Goal: Transaction & Acquisition: Purchase product/service

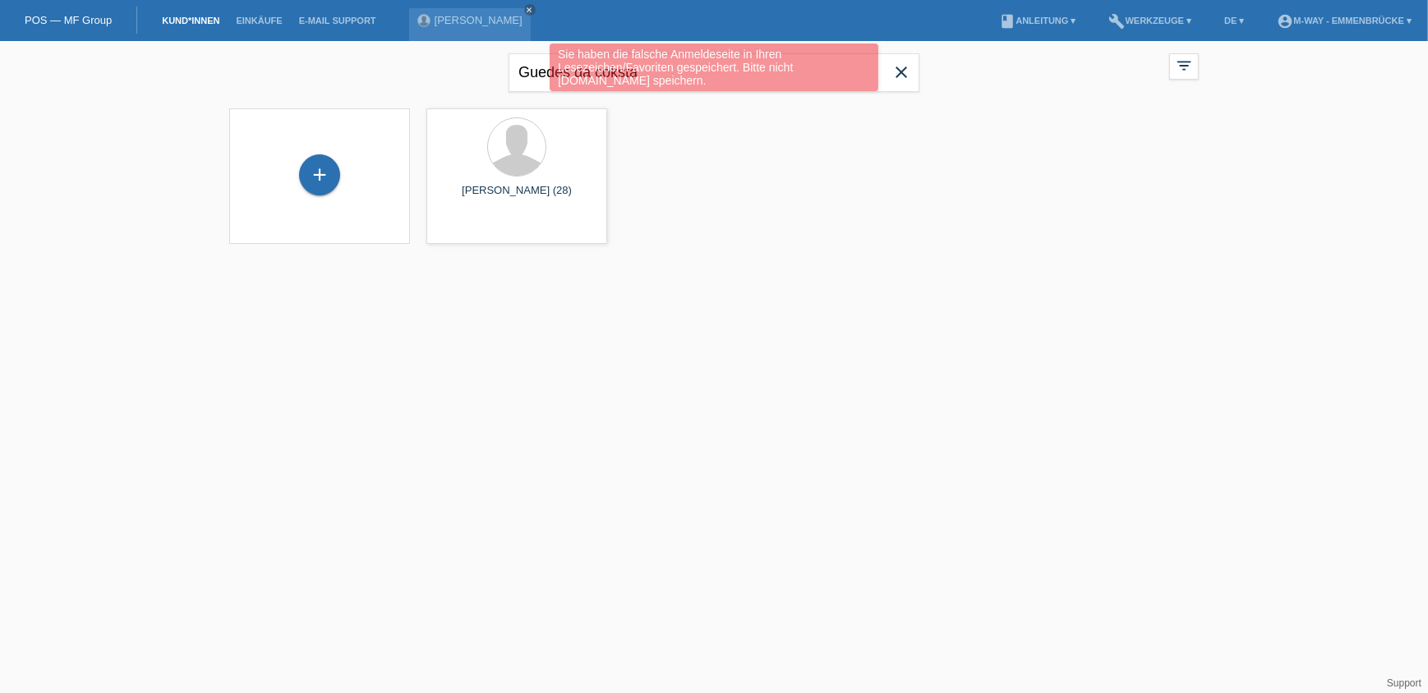
drag, startPoint x: 589, startPoint y: 11, endPoint x: 506, endPoint y: 53, distance: 93.3
click at [534, 11] on icon "close" at bounding box center [530, 10] width 8 height 8
click at [904, 71] on div "Sie haben die falsche Anmeldeseite in Ihren Lesezeichen/Favoriten gespeichert. …" at bounding box center [714, 70] width 857 height 52
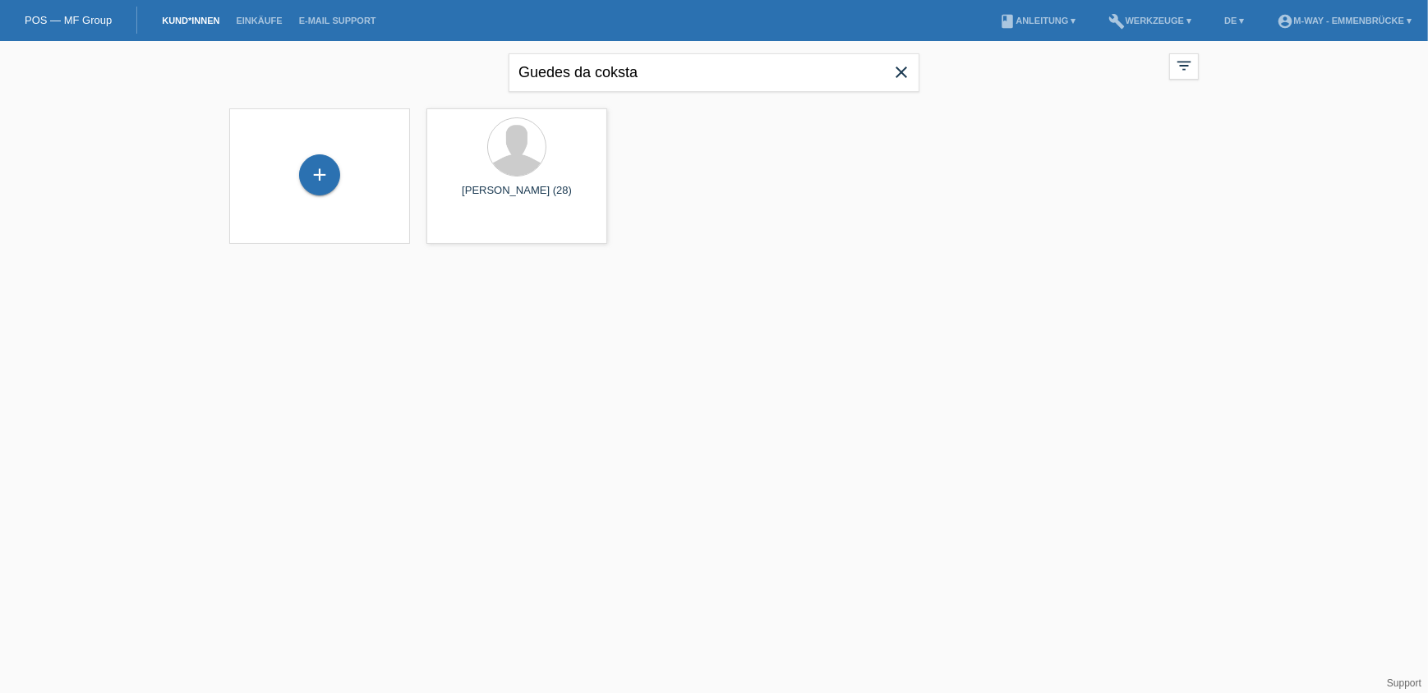
drag, startPoint x: 905, startPoint y: 80, endPoint x: 698, endPoint y: 107, distance: 208.8
click at [904, 80] on icon "close" at bounding box center [901, 72] width 20 height 20
click at [625, 80] on input "text" at bounding box center [714, 72] width 411 height 39
type input "zihlmann"
click at [473, 232] on span "Anzeigen" at bounding box center [473, 229] width 44 height 12
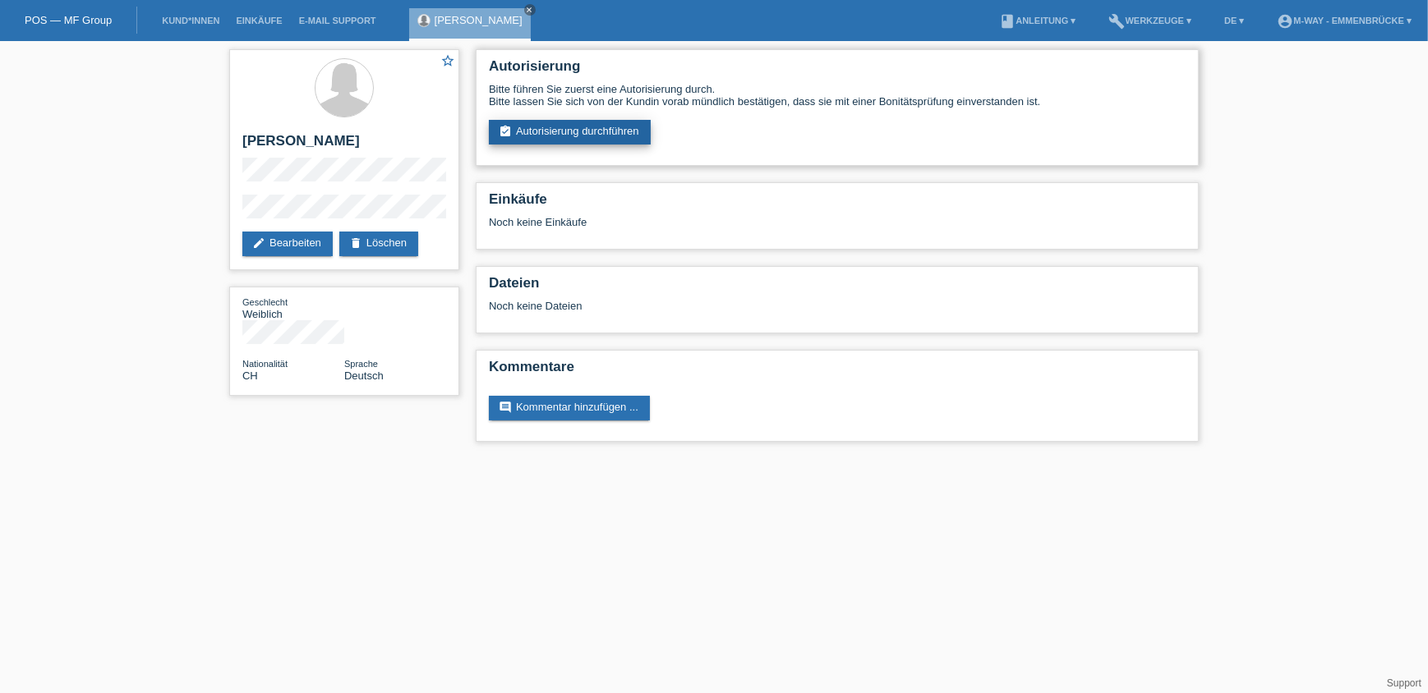
click at [567, 135] on link "assignment_turned_in Autorisierung durchführen" at bounding box center [570, 132] width 162 height 25
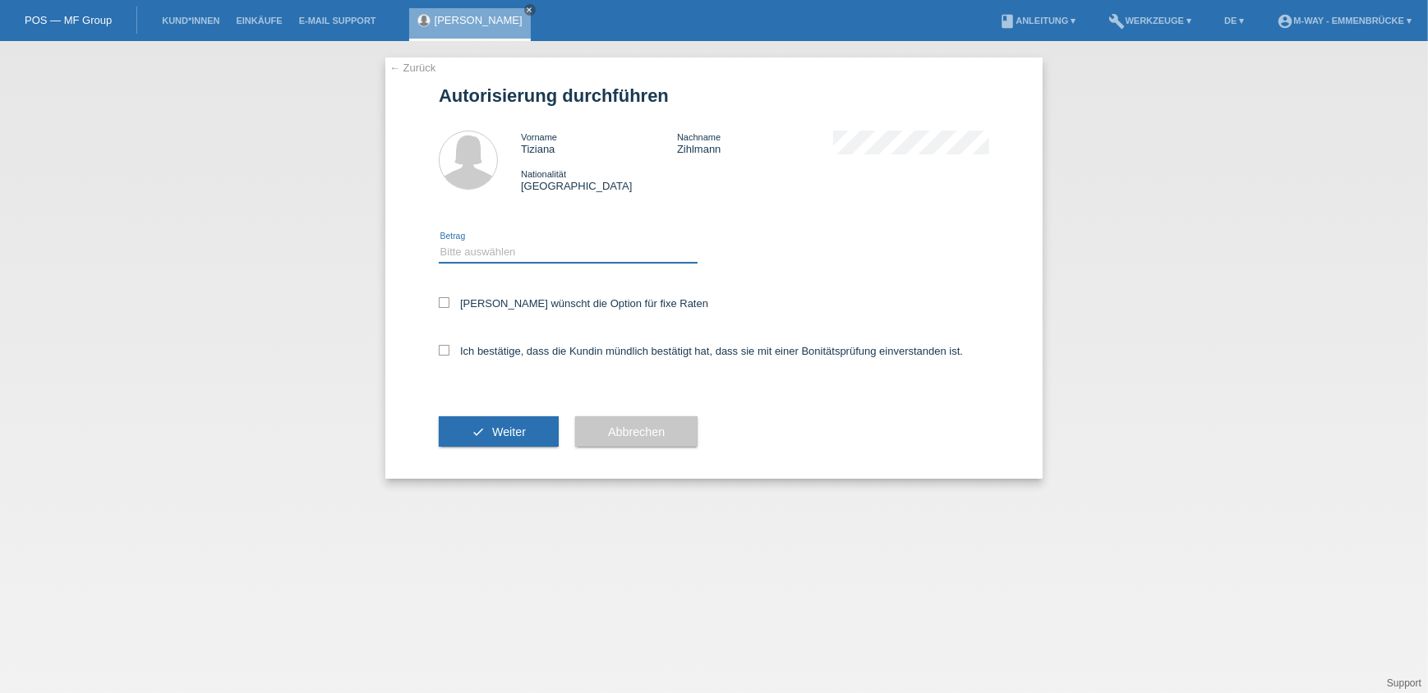
click at [559, 251] on select "Bitte auswählen CHF 1.00 - CHF 499.00 CHF 500.00 - CHF 1'999.00 CHF 2'000.00 - …" at bounding box center [568, 252] width 259 height 20
select select "3"
click at [439, 242] on select "Bitte auswählen CHF 1.00 - CHF 499.00 CHF 500.00 - CHF 1'999.00 CHF 2'000.00 - …" at bounding box center [568, 252] width 259 height 20
click at [539, 295] on div "Kundin wünscht die Option für fixe Raten" at bounding box center [714, 305] width 550 height 48
click at [532, 306] on label "Kundin wünscht die Option für fixe Raten" at bounding box center [573, 303] width 269 height 12
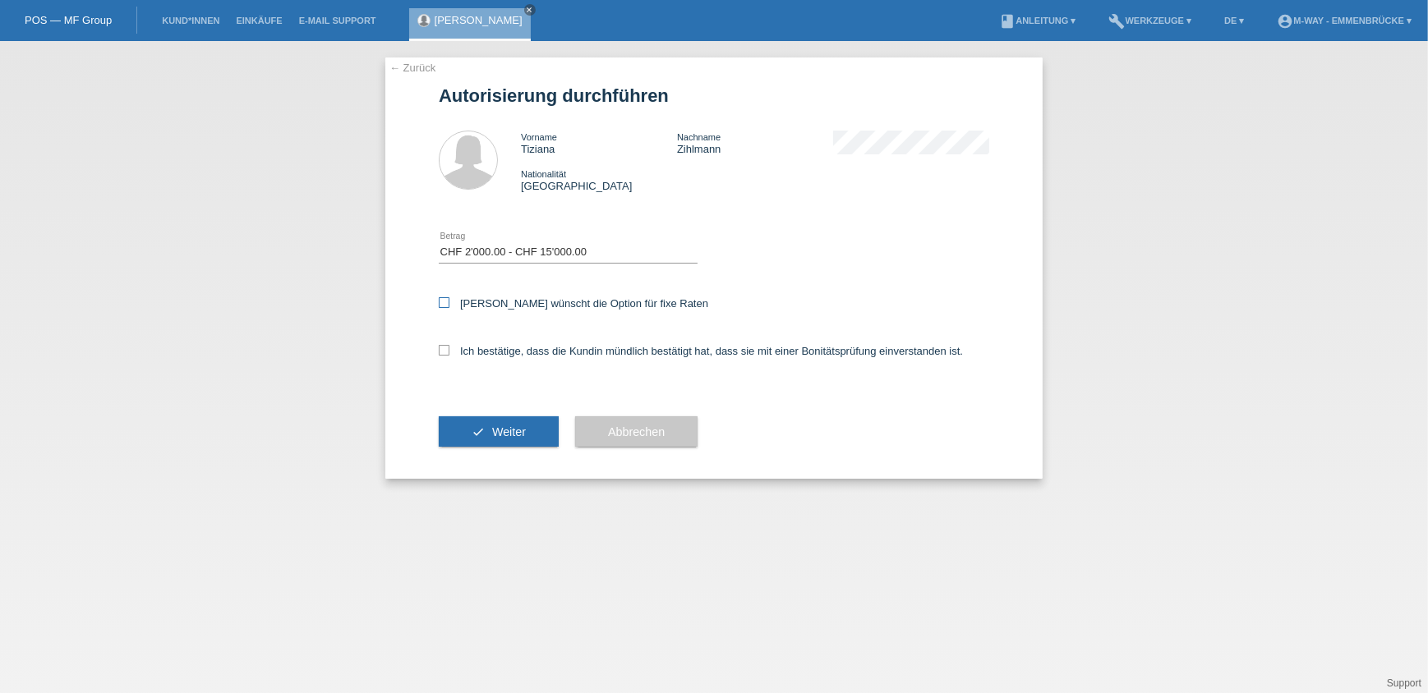
click at [449, 306] on input "Kundin wünscht die Option für fixe Raten" at bounding box center [444, 302] width 11 height 11
checkbox input "true"
click at [517, 352] on label "Ich bestätige, dass die Kundin mündlich bestätigt hat, dass sie mit einer Bonit…" at bounding box center [701, 351] width 524 height 12
click at [449, 352] on input "Ich bestätige, dass die Kundin mündlich bestätigt hat, dass sie mit einer Bonit…" at bounding box center [444, 350] width 11 height 11
checkbox input "true"
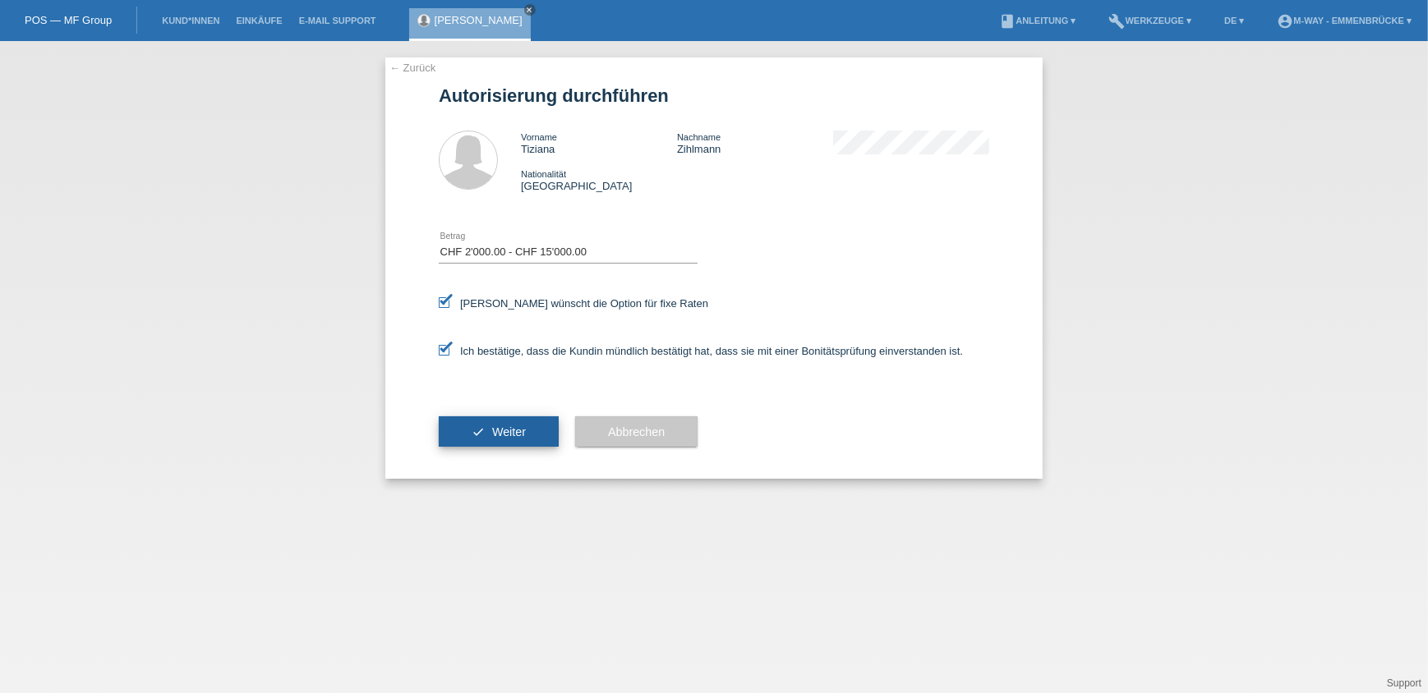
click at [508, 436] on button "check Weiter" at bounding box center [499, 432] width 120 height 31
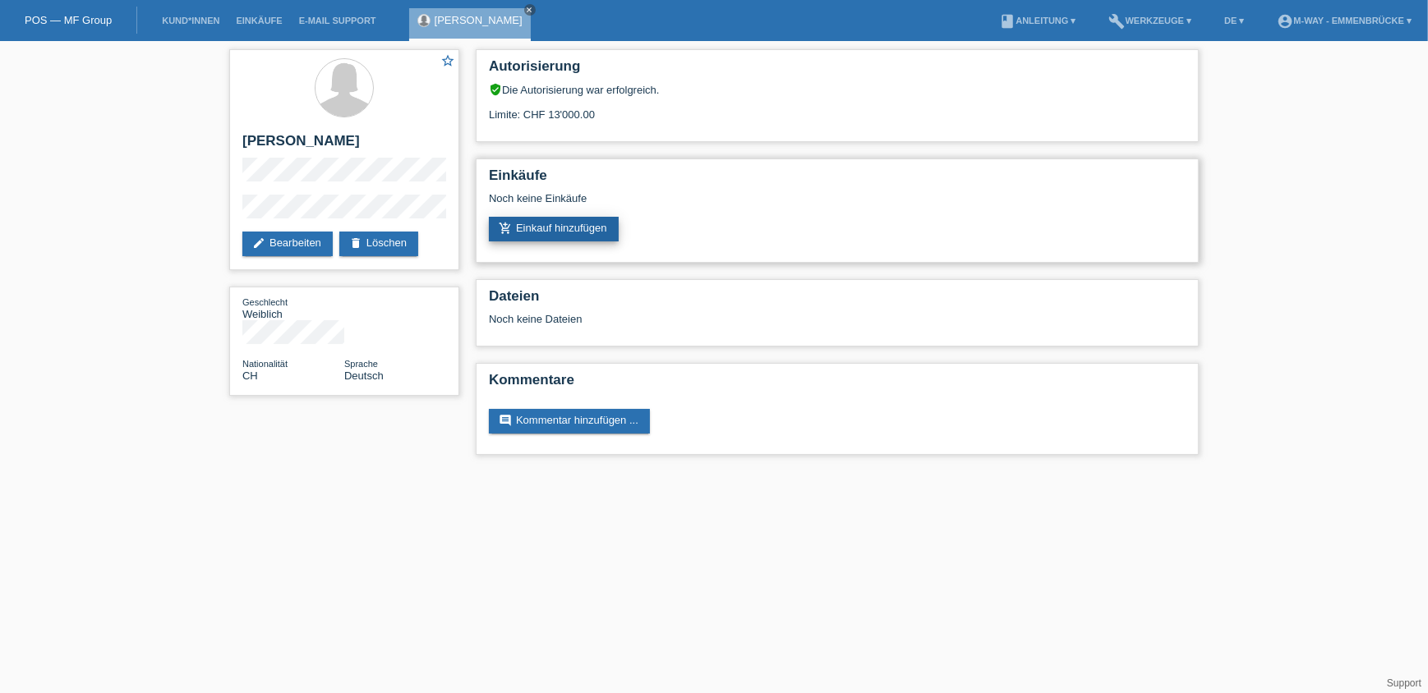
click at [572, 229] on link "add_shopping_cart Einkauf hinzufügen" at bounding box center [554, 229] width 130 height 25
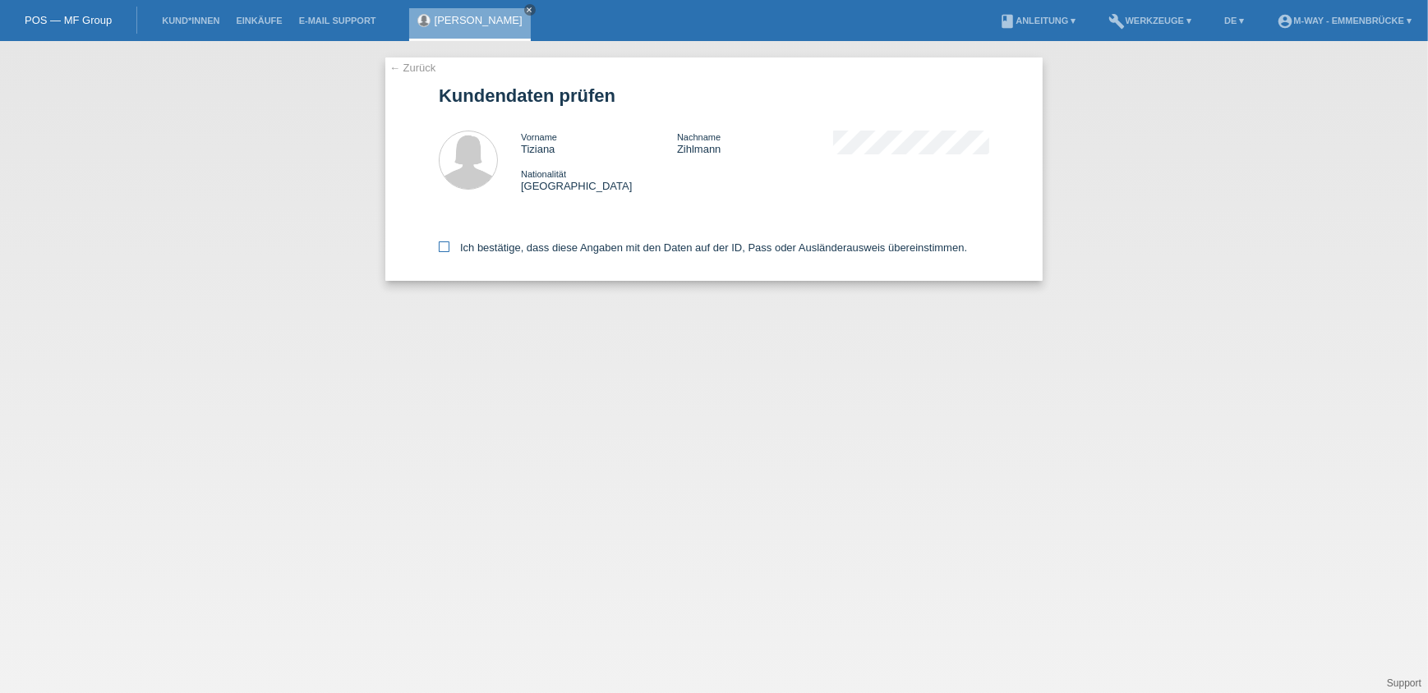
click at [559, 246] on label "Ich bestätige, dass diese Angaben mit den Daten auf der ID, Pass oder Ausländer…" at bounding box center [703, 248] width 528 height 12
click at [449, 246] on input "Ich bestätige, dass diese Angaben mit den Daten auf der ID, Pass oder Ausländer…" at bounding box center [444, 247] width 11 height 11
checkbox input "true"
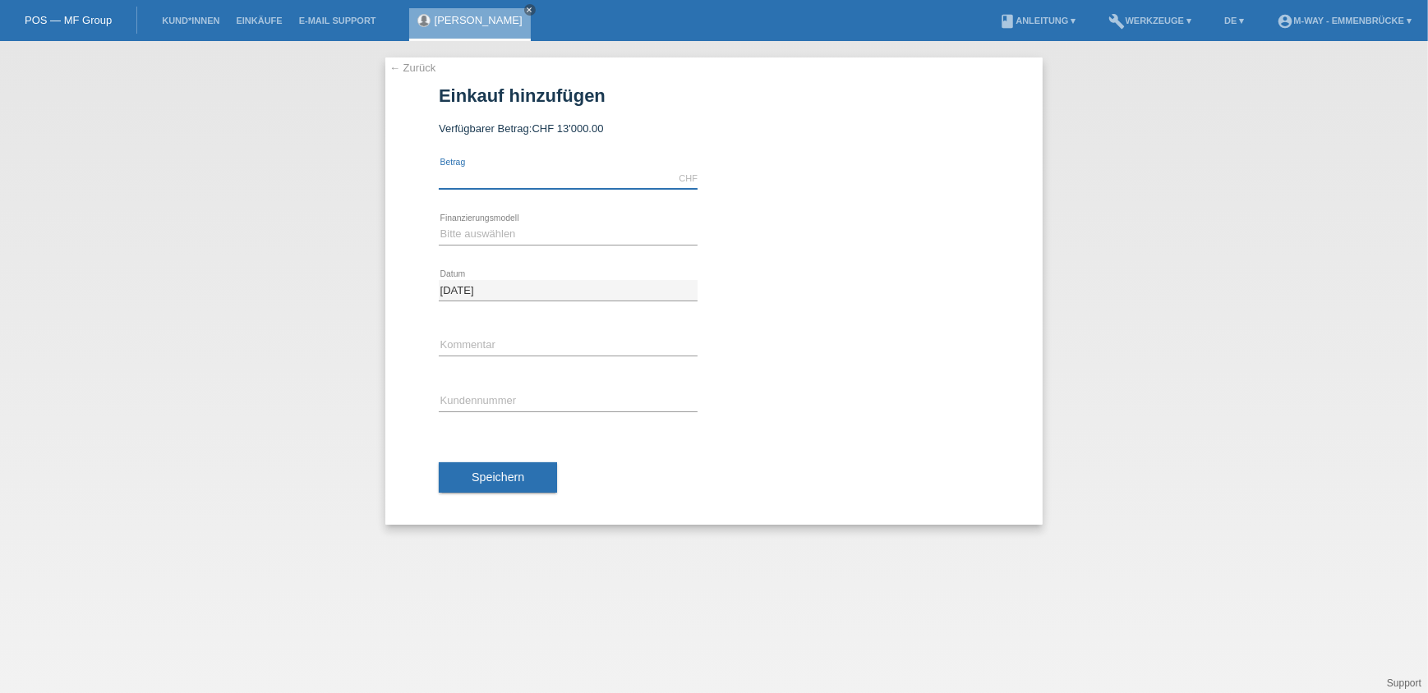
click at [523, 175] on input "text" at bounding box center [568, 178] width 259 height 21
type input "3748.90"
click at [510, 233] on select "Bitte auswählen Fixe Raten Kauf auf Rechnung mit Teilzahlungsoption" at bounding box center [568, 234] width 259 height 20
select select "77"
click at [439, 224] on select "Bitte auswählen Fixe Raten Kauf auf Rechnung mit Teilzahlungsoption" at bounding box center [568, 234] width 259 height 20
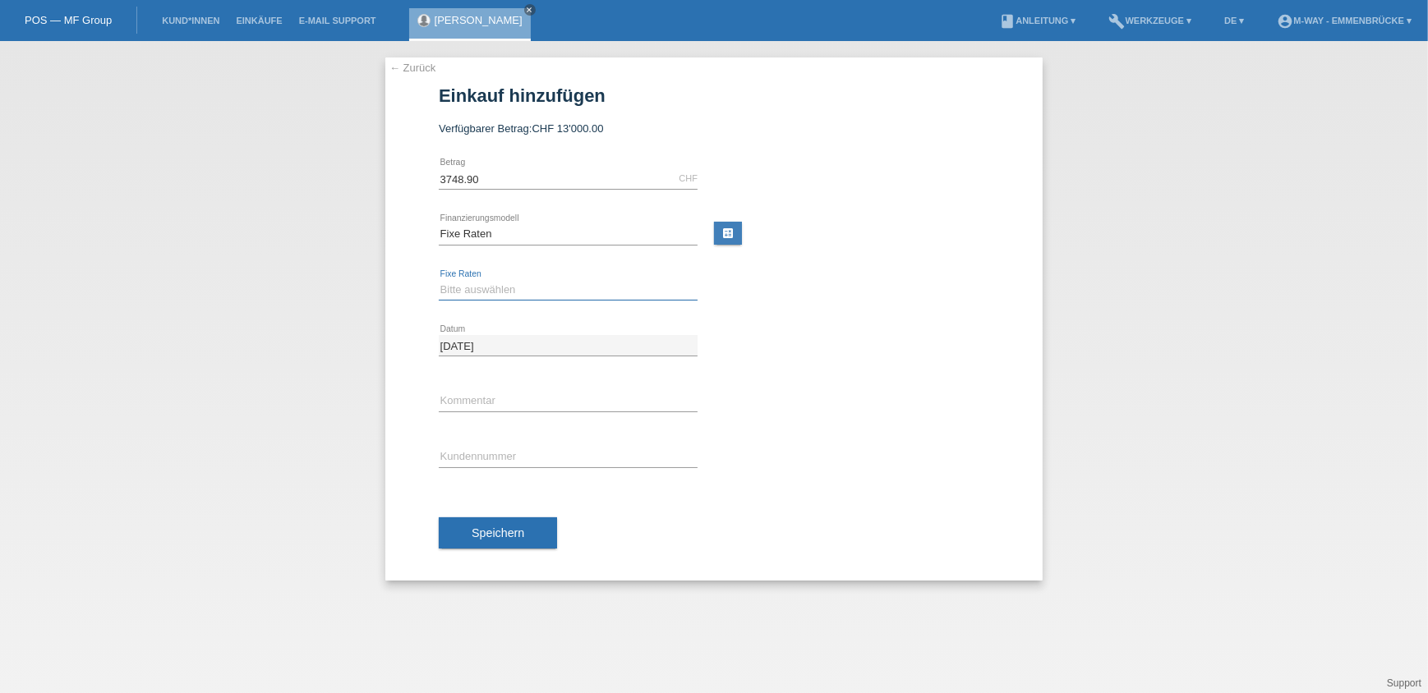
click at [493, 284] on select "Bitte auswählen 4 Raten 5 Raten 6 Raten 7 Raten 8 Raten 9 Raten 10 Raten 11 Rat…" at bounding box center [568, 290] width 259 height 20
click at [837, 385] on div "error Kommentar" at bounding box center [714, 402] width 550 height 56
click at [518, 463] on input "text" at bounding box center [568, 457] width 259 height 21
type input "K114966"
click at [503, 281] on select "Bitte auswählen 4 Raten 5 Raten 6 Raten 7 Raten 8 Raten 9 Raten 10 Raten 11 Rat…" at bounding box center [568, 290] width 259 height 20
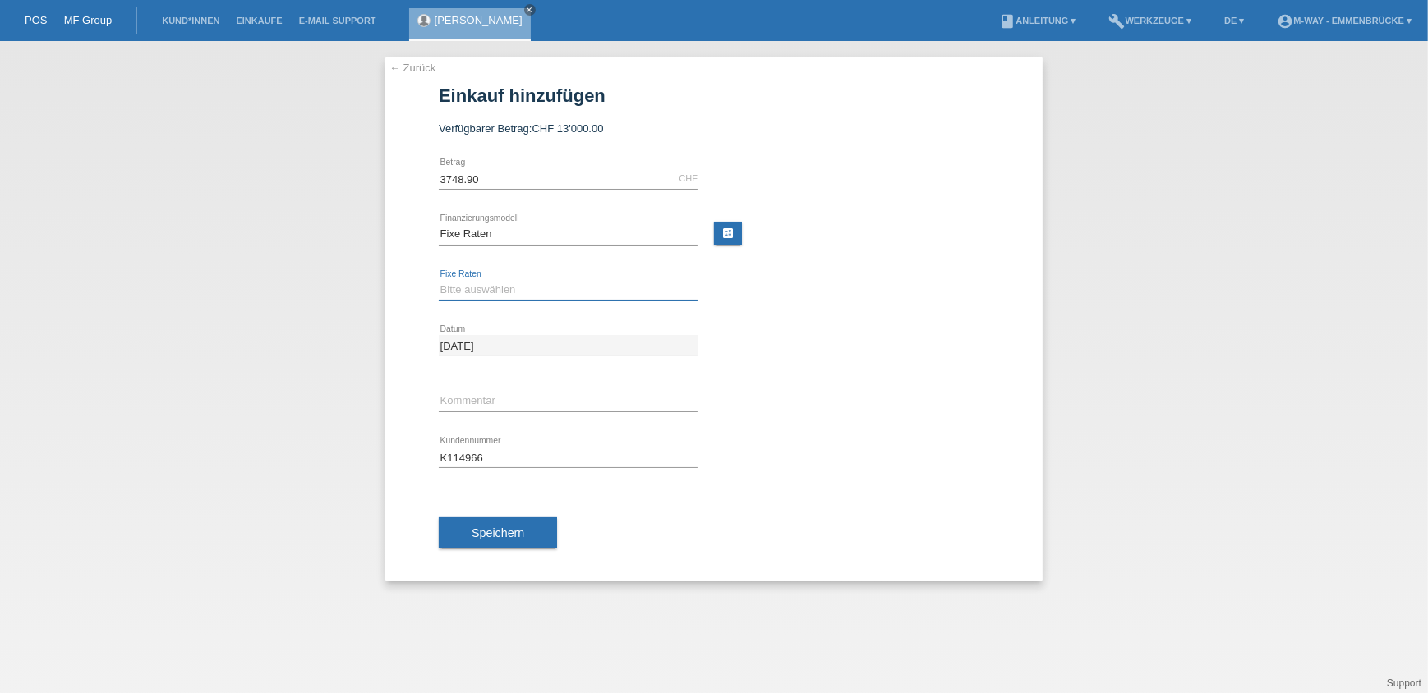
select select "202"
click at [439, 280] on select "Bitte auswählen 4 Raten 5 Raten 6 Raten 7 Raten 8 Raten 9 Raten 10 Raten 11 Rat…" at bounding box center [568, 290] width 259 height 20
click at [517, 527] on span "Speichern" at bounding box center [498, 533] width 53 height 13
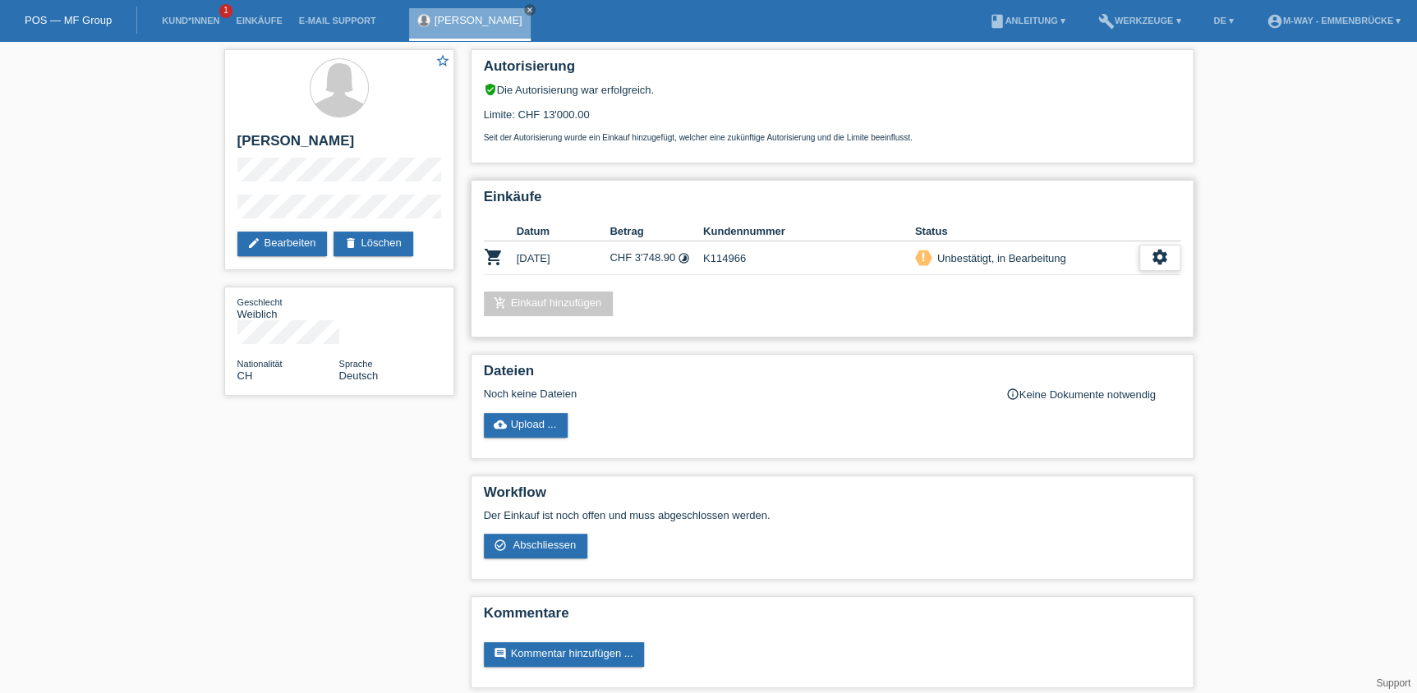
click at [1157, 257] on icon "settings" at bounding box center [1160, 257] width 18 height 18
click at [1055, 330] on span "Abschliessen" at bounding box center [1026, 330] width 68 height 20
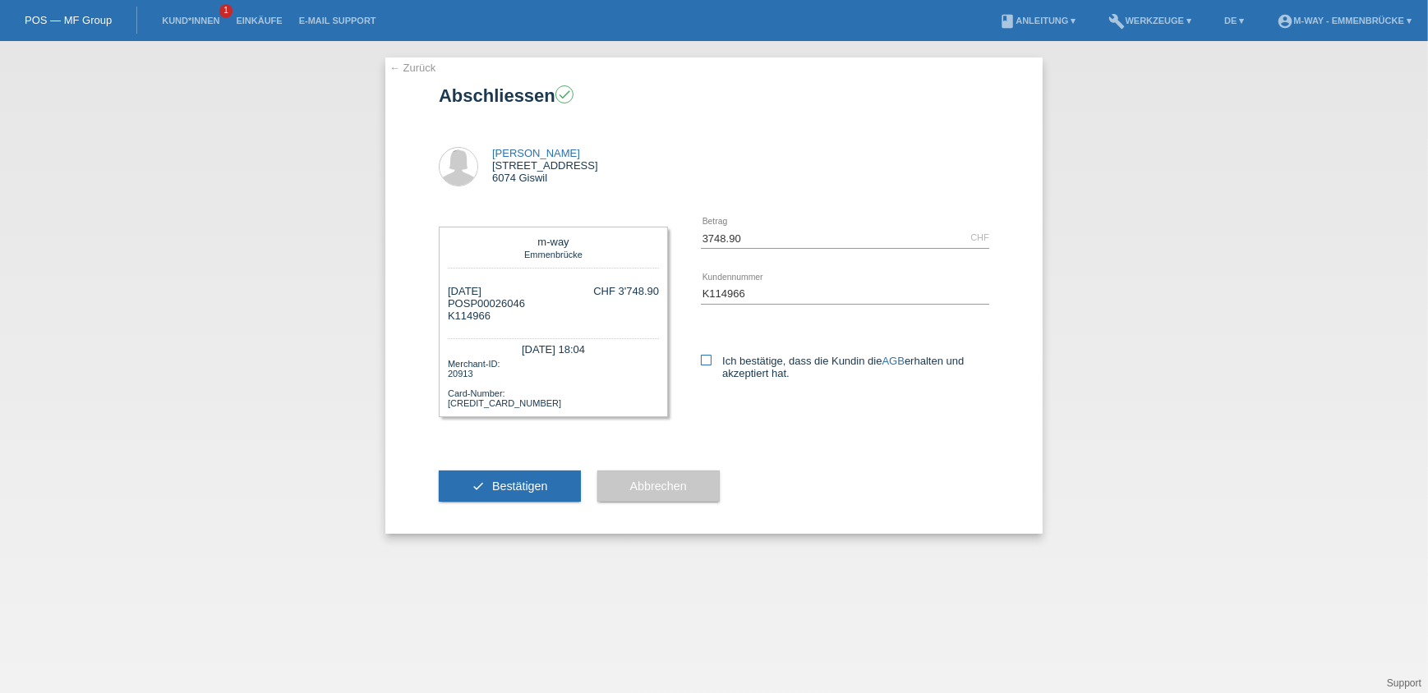
click at [720, 359] on label "Ich bestätige, dass die Kundin die AGB erhalten und akzeptiert hat." at bounding box center [845, 367] width 288 height 25
click at [711, 359] on input "Ich bestätige, dass die Kundin die AGB erhalten und akzeptiert hat." at bounding box center [706, 360] width 11 height 11
checkbox input "true"
click at [554, 490] on button "check Bestätigen" at bounding box center [510, 486] width 142 height 31
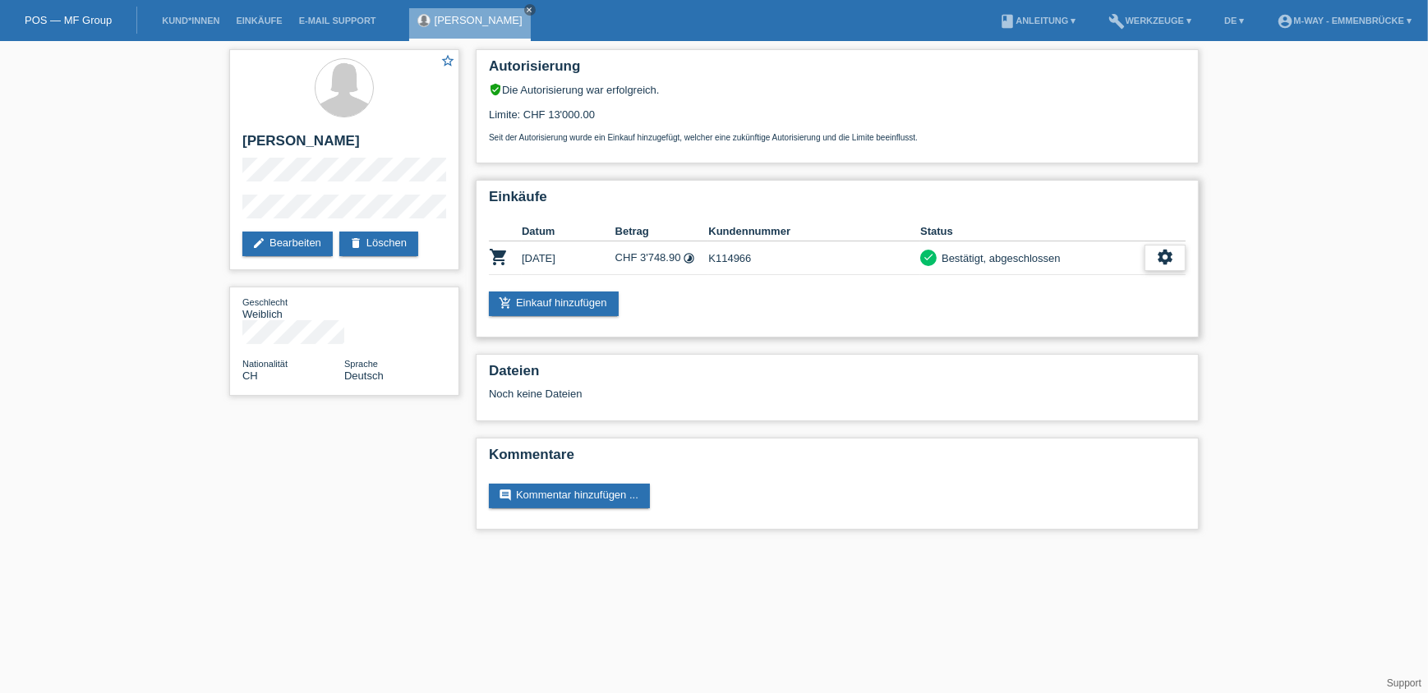
click at [1169, 250] on icon "settings" at bounding box center [1165, 257] width 18 height 18
click at [1080, 304] on span "AGB herunterladen" at bounding box center [1095, 306] width 96 height 20
click at [1114, 329] on span "Quittung herunterladen" at bounding box center [1104, 330] width 114 height 20
